Goal: Find specific page/section

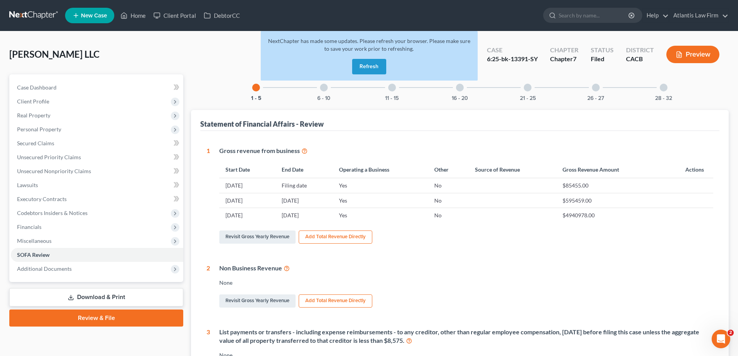
click at [369, 74] on button "Refresh" at bounding box center [369, 67] width 34 height 16
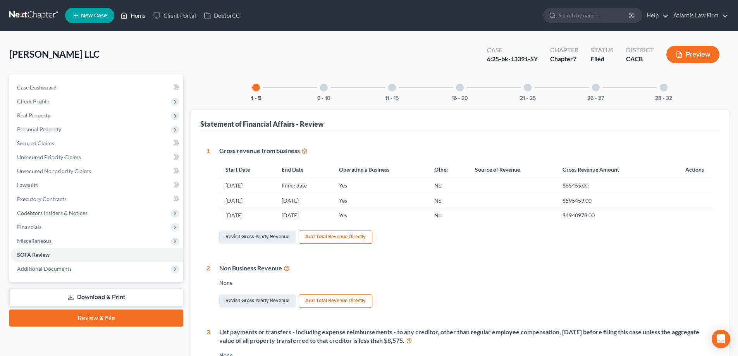
click at [150, 19] on link "Home" at bounding box center [133, 16] width 33 height 14
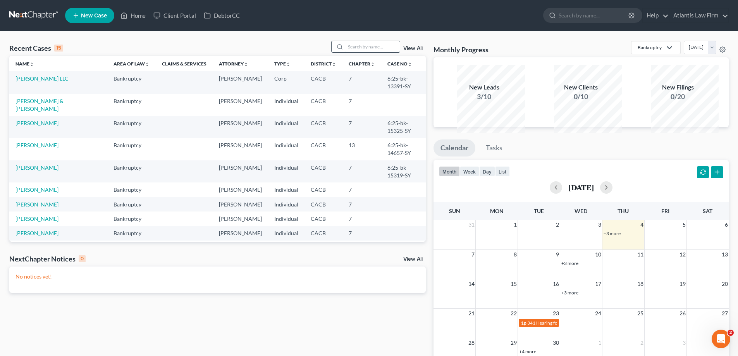
click at [362, 52] on input "search" at bounding box center [373, 46] width 54 height 11
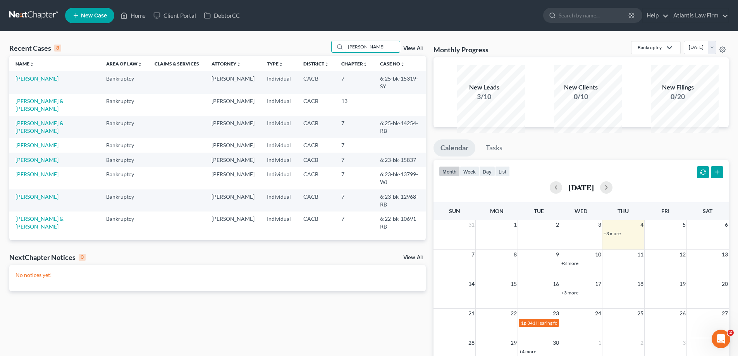
type input "michelle"
